Goal: Navigation & Orientation: Understand site structure

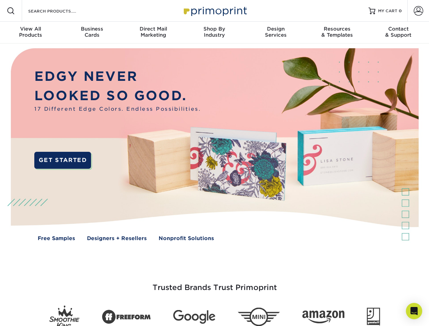
click at [214, 163] on img at bounding box center [214, 149] width 425 height 212
click at [11, 11] on span at bounding box center [11, 11] width 8 height 8
click at [418, 11] on span at bounding box center [419, 11] width 10 height 10
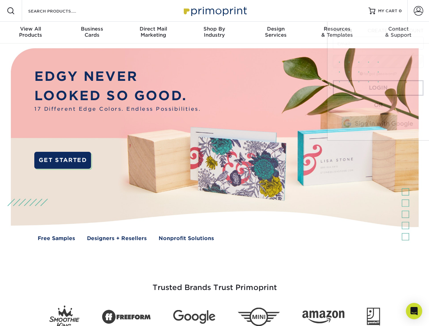
click at [31, 33] on div "View All Products" at bounding box center [30, 32] width 61 height 12
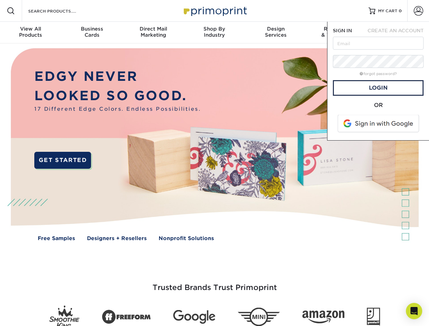
click at [92, 33] on div "Business Cards" at bounding box center [91, 32] width 61 height 12
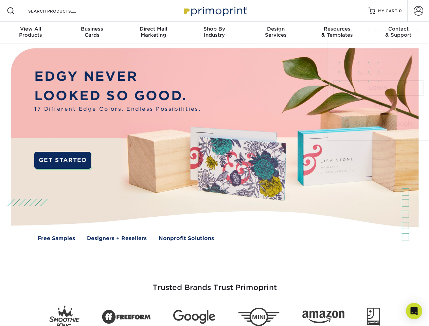
click at [153, 33] on div "Direct Mail Marketing" at bounding box center [153, 32] width 61 height 12
click at [214, 33] on div "Shop By Industry" at bounding box center [214, 32] width 61 height 12
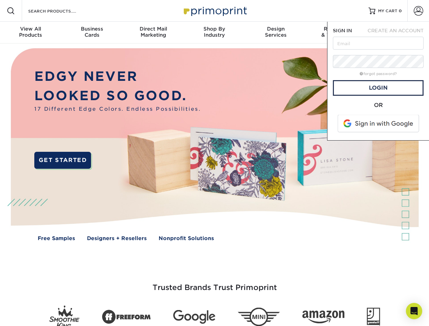
click at [276, 33] on div "Design Services" at bounding box center [275, 32] width 61 height 12
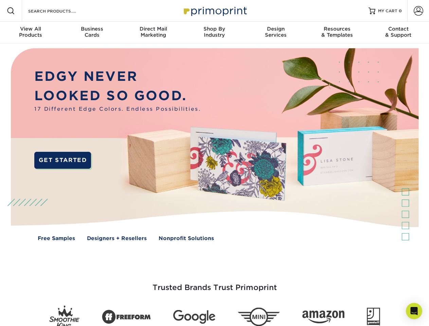
click at [337, 33] on span "SIGN IN" at bounding box center [342, 30] width 19 height 5
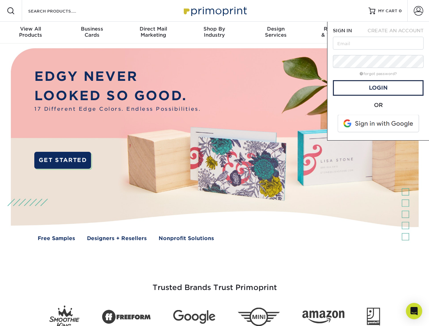
click at [399, 33] on nav "Resources Menu Search Products Account SIGN IN CREATE AN ACCOUNT forgot passwor…" at bounding box center [214, 21] width 429 height 43
